Goal: Information Seeking & Learning: Learn about a topic

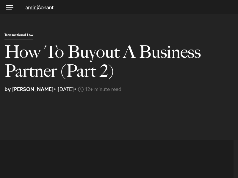
select select "US"
select select "Austin"
select select "Business and Civil Litigation"
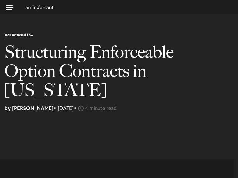
select select "US"
select select "Austin"
select select "Business and Civil Litigation"
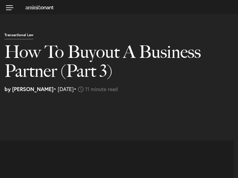
select select "US"
select select "Austin"
select select "Business and Civil Litigation"
